Goal: Transaction & Acquisition: Purchase product/service

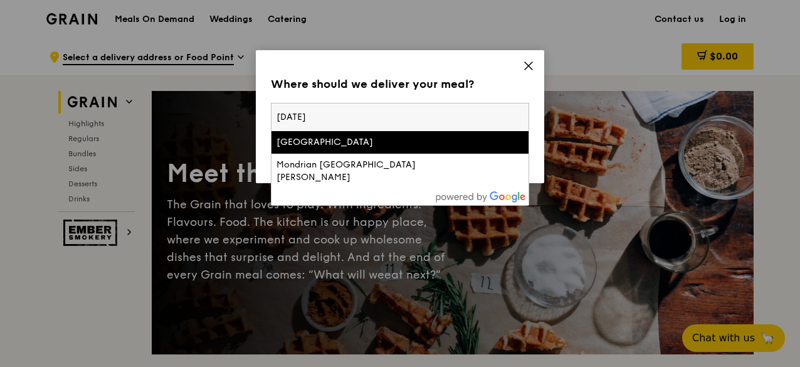
drag, startPoint x: 473, startPoint y: 113, endPoint x: 273, endPoint y: 120, distance: 199.4
click at [273, 120] on input "[DATE]" at bounding box center [399, 117] width 257 height 28
type input "W"
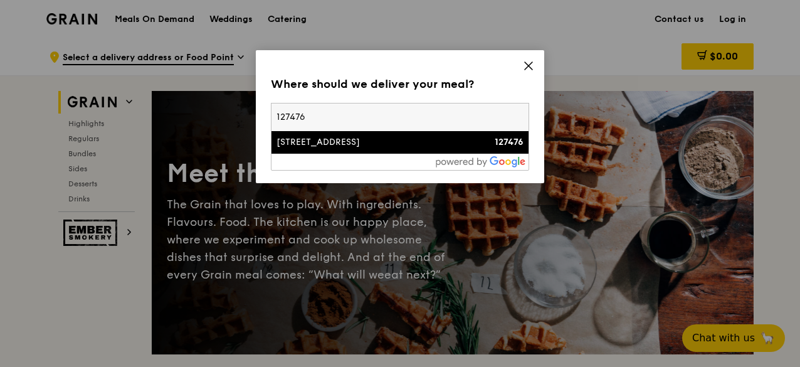
type input "127476"
click at [294, 140] on div "[STREET_ADDRESS]" at bounding box center [368, 142] width 185 height 13
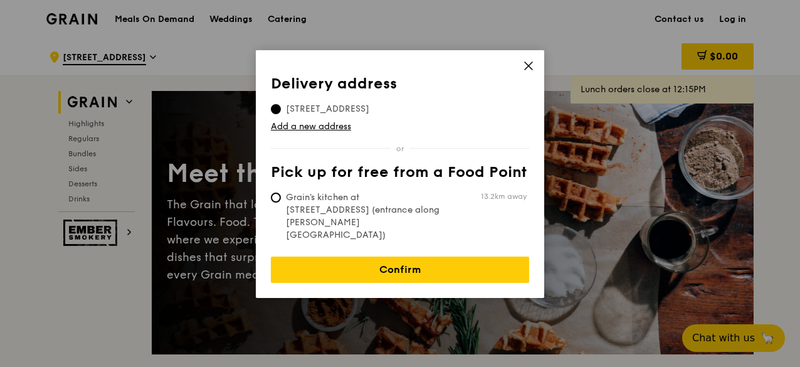
click at [273, 203] on span "Grain's kitchen at [STREET_ADDRESS] (entrance along [PERSON_NAME][GEOGRAPHIC_DA…" at bounding box center [364, 216] width 187 height 50
click at [273, 202] on input "Grain's kitchen at [STREET_ADDRESS] (entrance along [PERSON_NAME][GEOGRAPHIC_DA…" at bounding box center [276, 197] width 10 height 10
radio input "true"
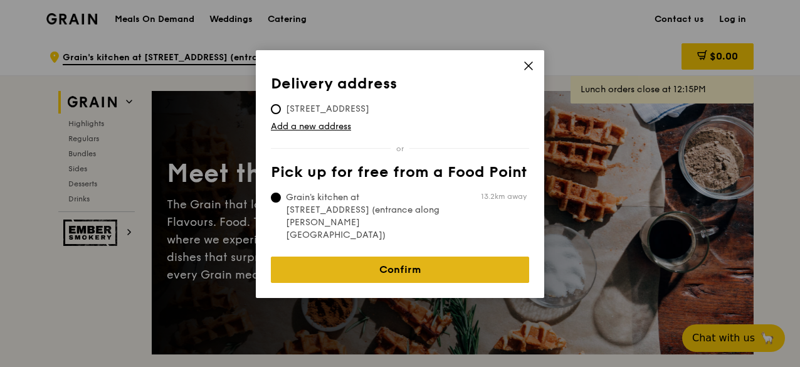
click at [352, 256] on link "Confirm" at bounding box center [400, 269] width 258 height 26
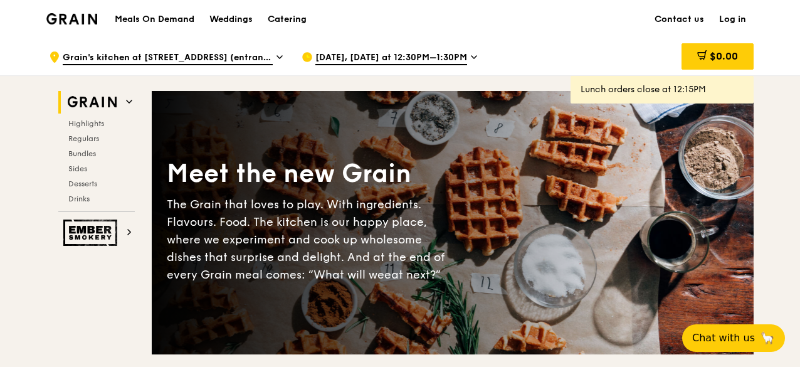
click at [422, 56] on span "[DATE], [DATE] at 12:30PM–1:30PM" at bounding box center [391, 58] width 152 height 14
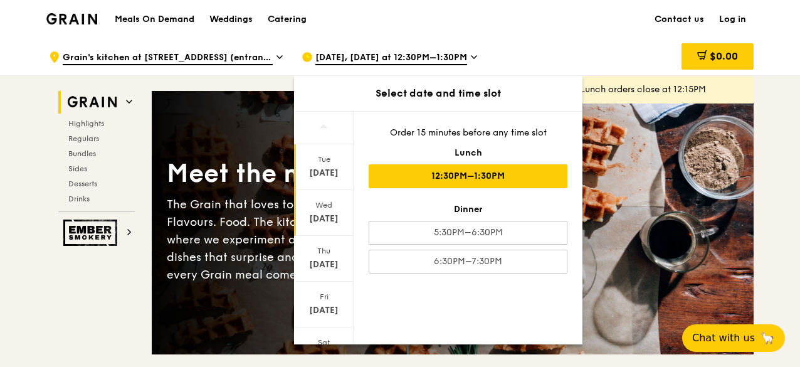
click at [330, 206] on div "Wed" at bounding box center [324, 205] width 56 height 10
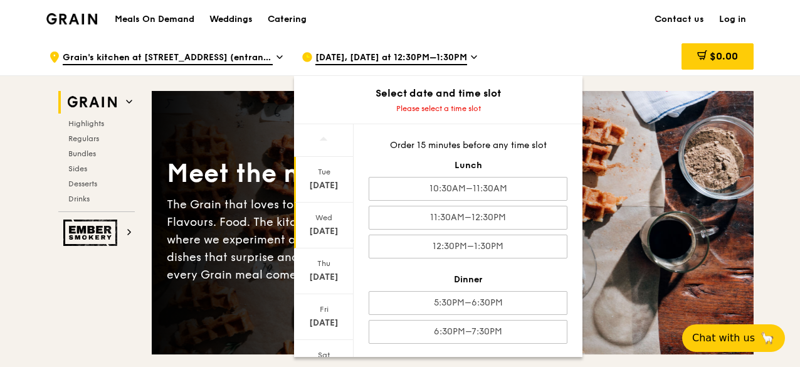
click at [340, 172] on div "Tue" at bounding box center [324, 172] width 56 height 10
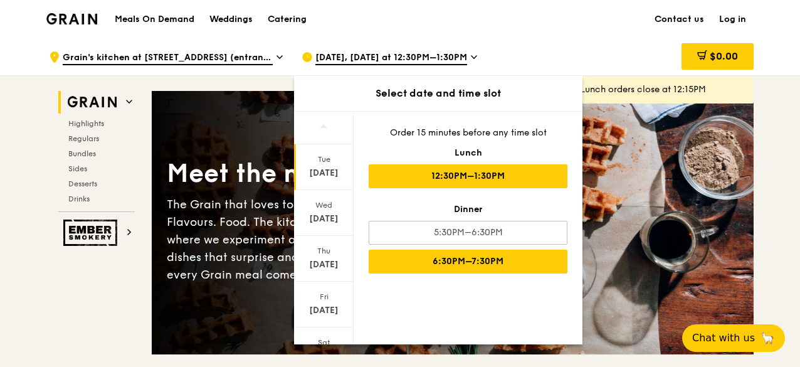
click at [461, 254] on div "6:30PM–7:30PM" at bounding box center [467, 261] width 199 height 24
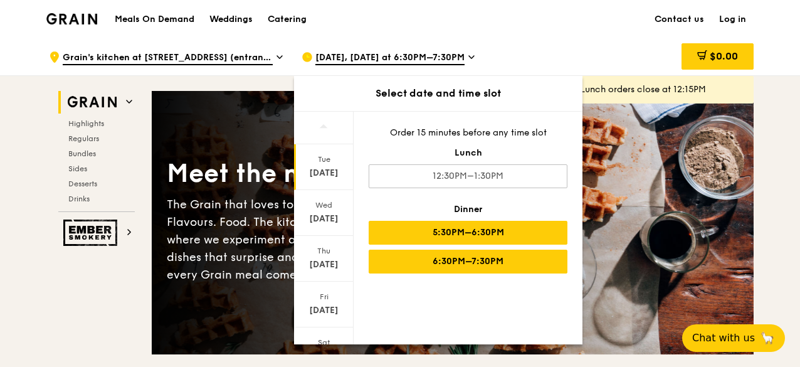
scroll to position [125, 0]
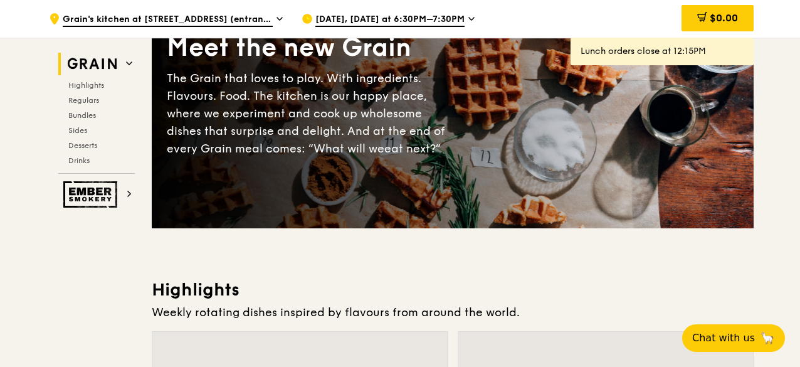
scroll to position [0, 0]
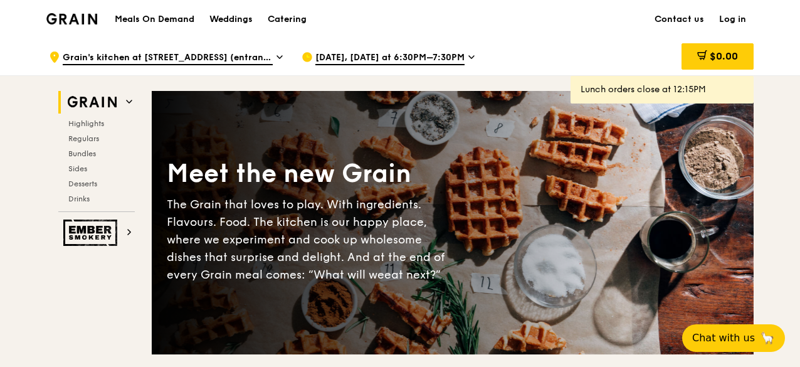
click at [145, 16] on h1 "Meals On Demand" at bounding box center [155, 19] width 80 height 13
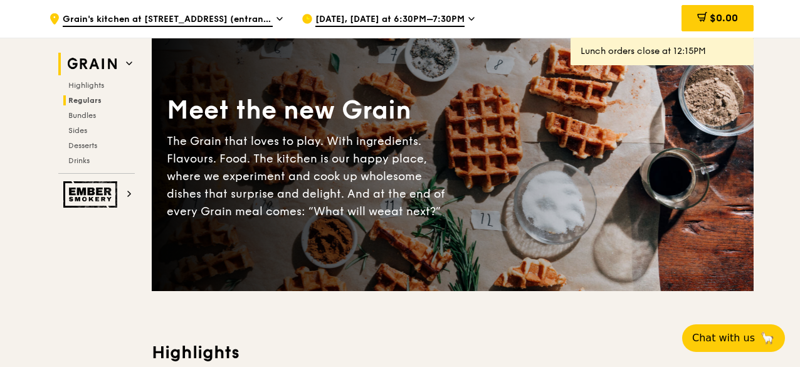
click at [95, 97] on span "Regulars" at bounding box center [84, 100] width 33 height 9
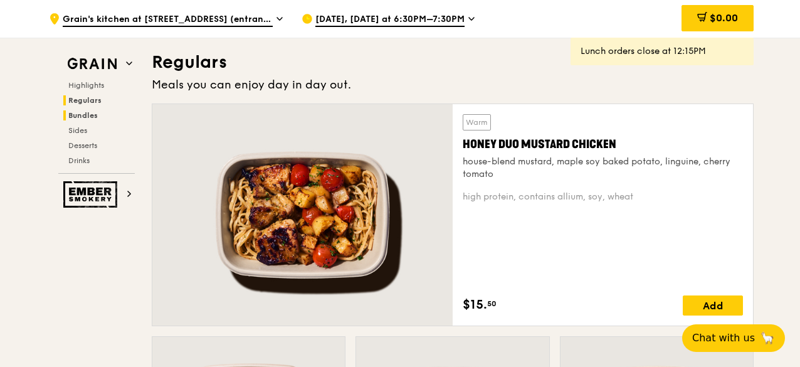
click at [86, 115] on span "Bundles" at bounding box center [82, 115] width 29 height 9
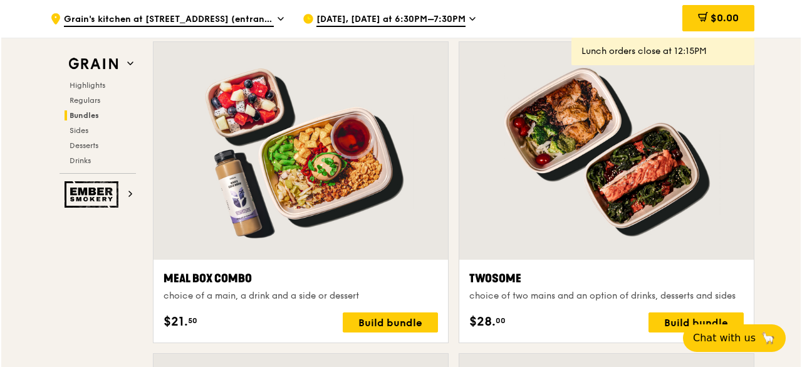
scroll to position [1977, 0]
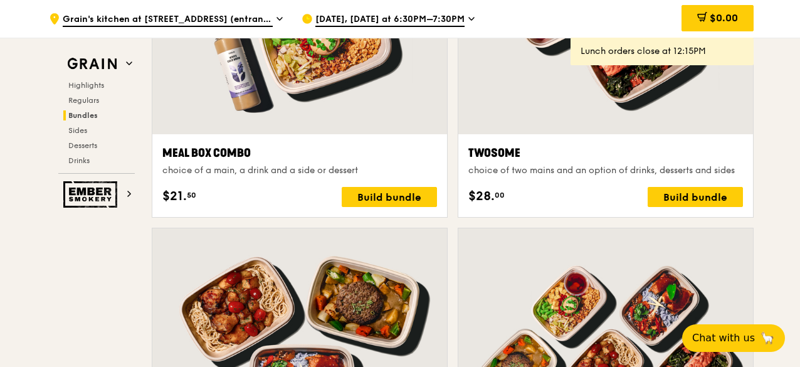
click at [513, 166] on div "choice of two mains and an option of drinks, desserts and sides" at bounding box center [605, 170] width 274 height 13
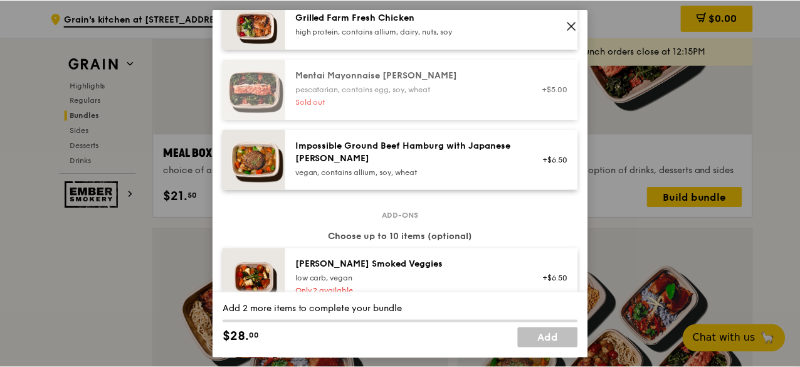
scroll to position [689, 0]
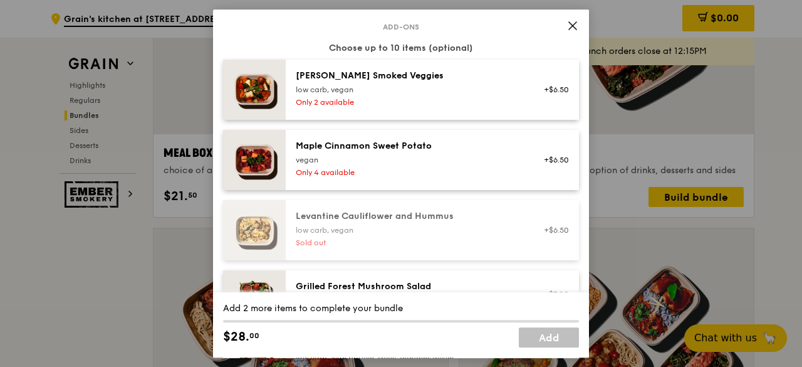
click at [572, 28] on icon at bounding box center [572, 25] width 11 height 11
